Goal: Use online tool/utility: Use online tool/utility

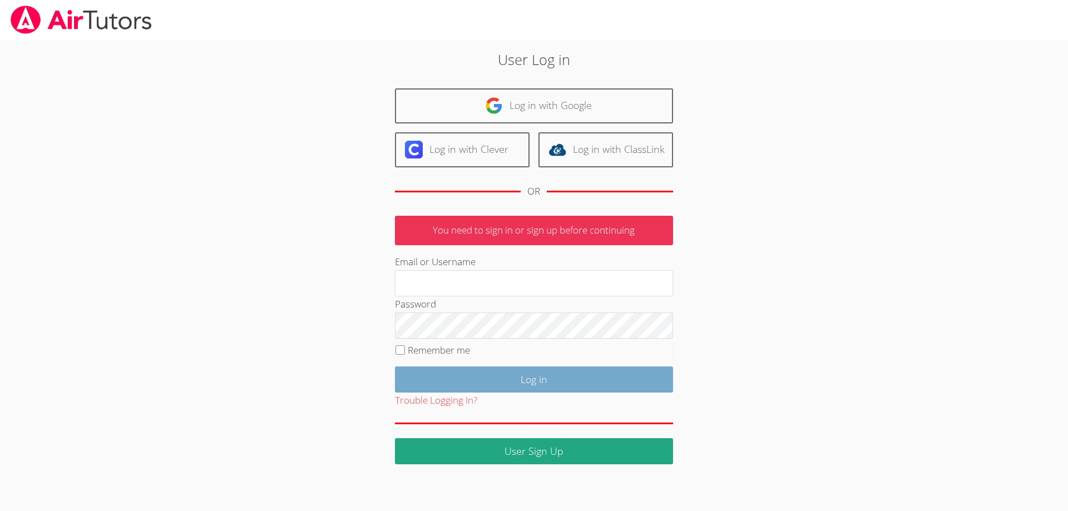
type input "[EMAIL_ADDRESS][DOMAIN_NAME]"
click at [530, 378] on input "Log in" at bounding box center [534, 380] width 278 height 26
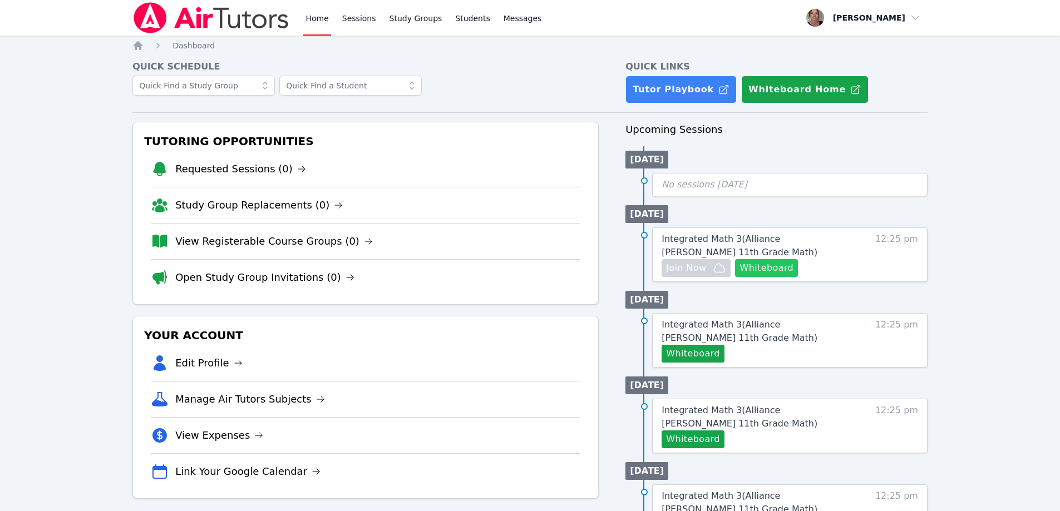
click at [766, 265] on button "Whiteboard" at bounding box center [766, 268] width 63 height 18
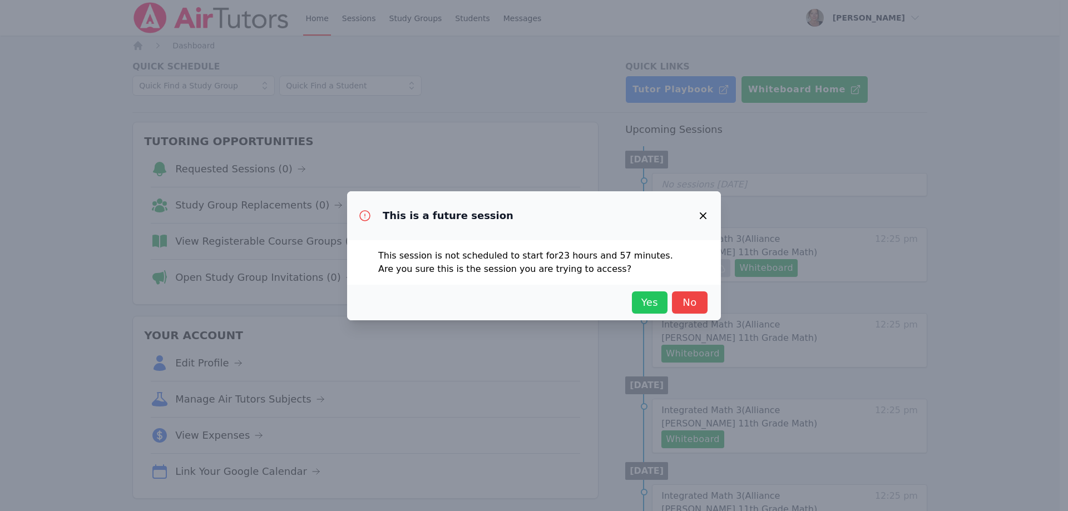
click at [647, 301] on span "Yes" at bounding box center [650, 303] width 24 height 16
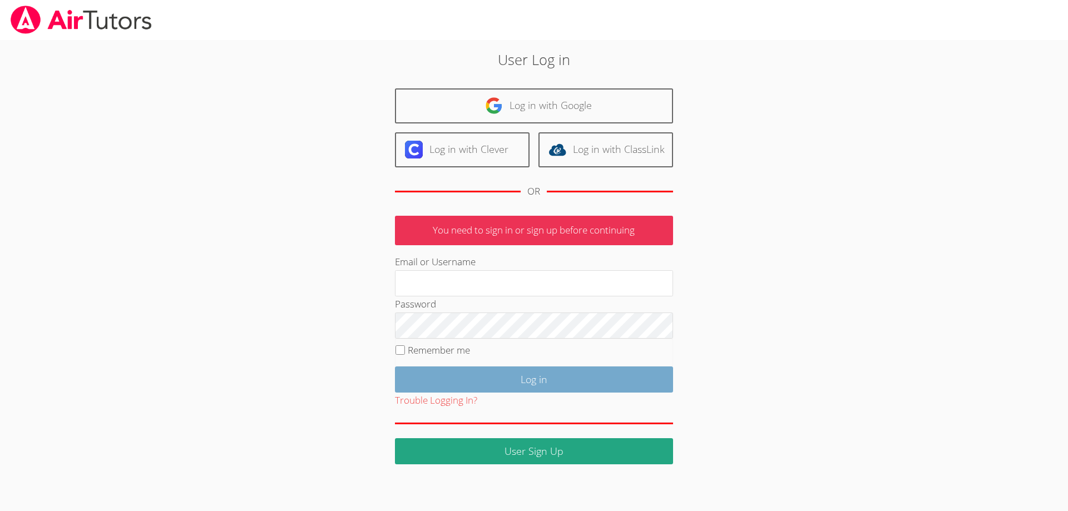
type input "[EMAIL_ADDRESS][DOMAIN_NAME]"
click at [558, 376] on input "Log in" at bounding box center [534, 380] width 278 height 26
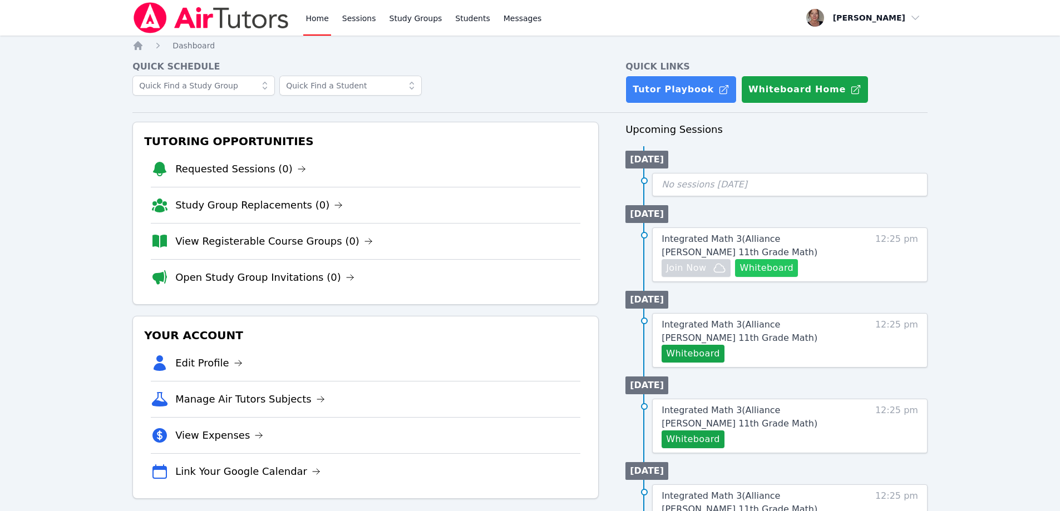
click at [772, 272] on button "Whiteboard" at bounding box center [766, 268] width 63 height 18
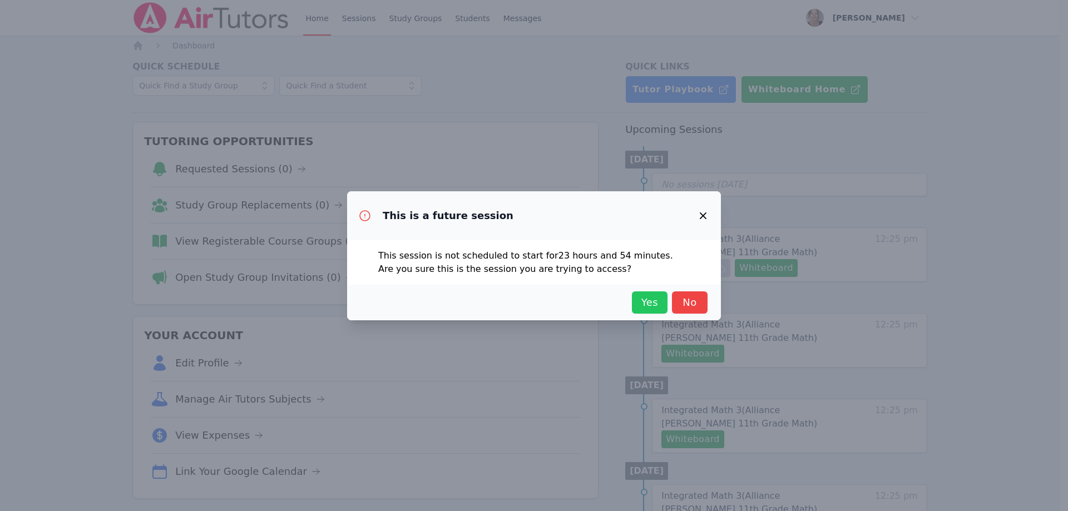
click at [648, 302] on span "Yes" at bounding box center [650, 303] width 24 height 16
